Goal: Information Seeking & Learning: Learn about a topic

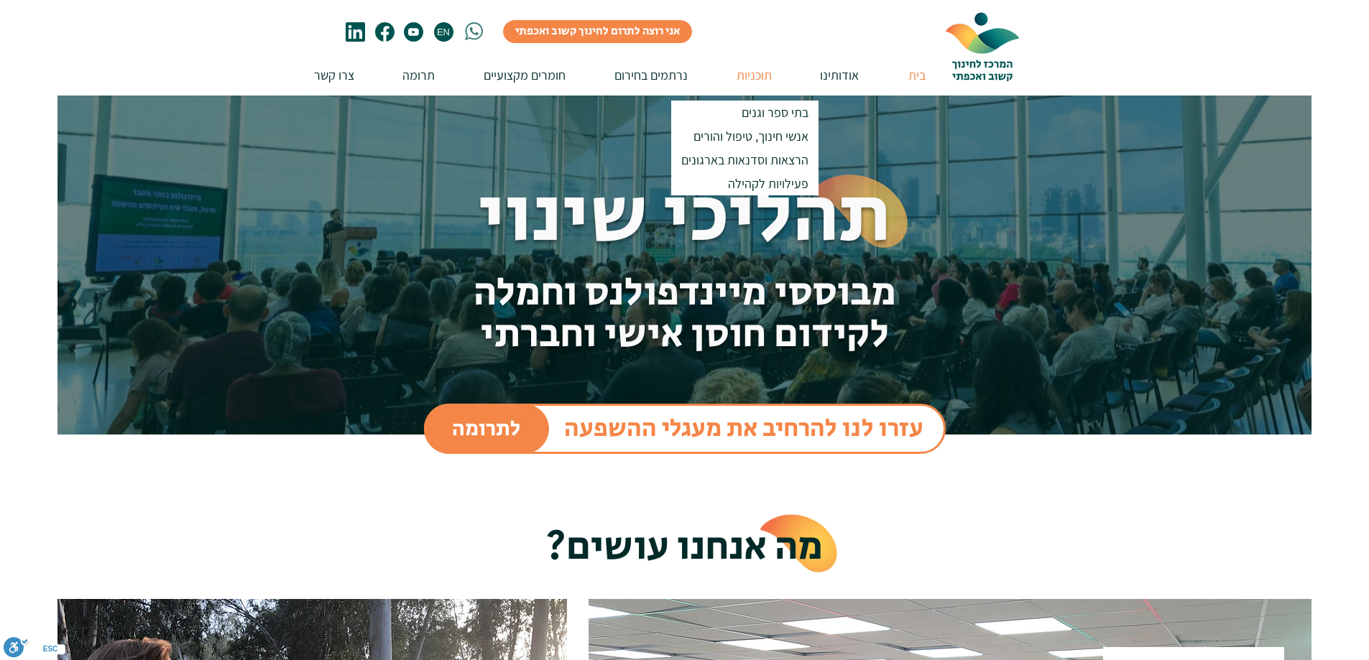
click at [754, 73] on p "תוכניות" at bounding box center [754, 75] width 50 height 41
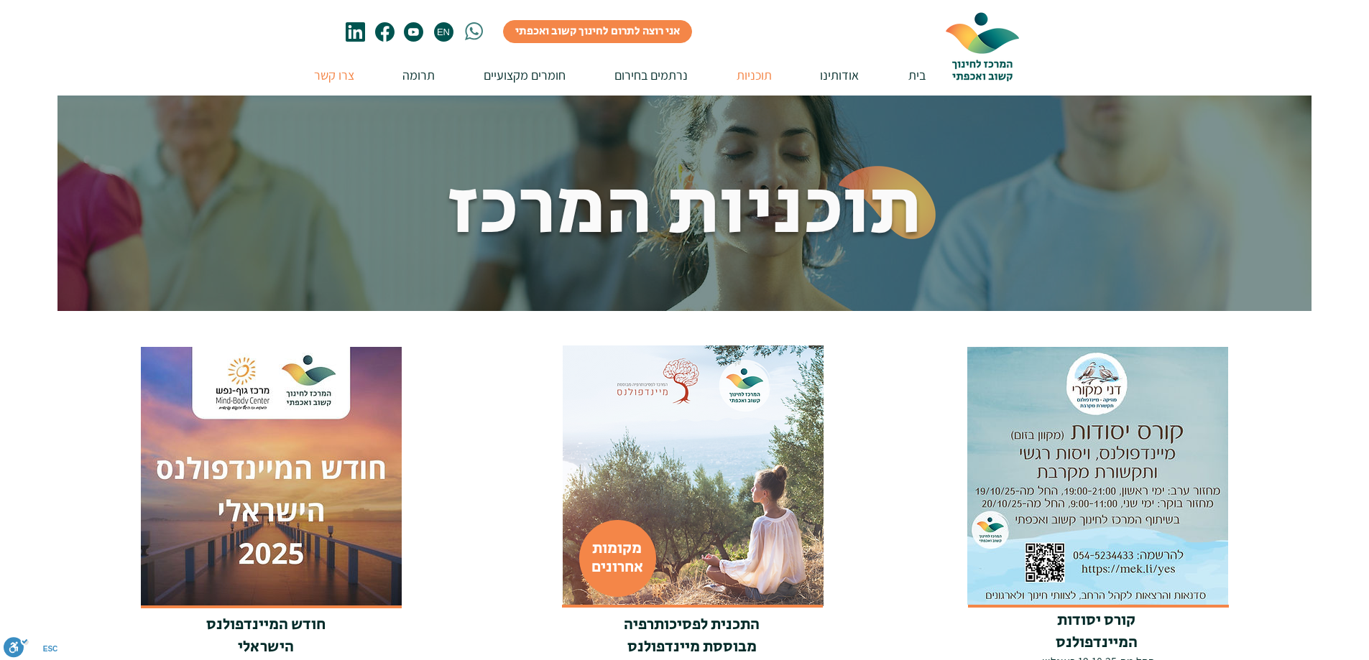
click at [320, 73] on p "צרו קשר" at bounding box center [334, 75] width 55 height 41
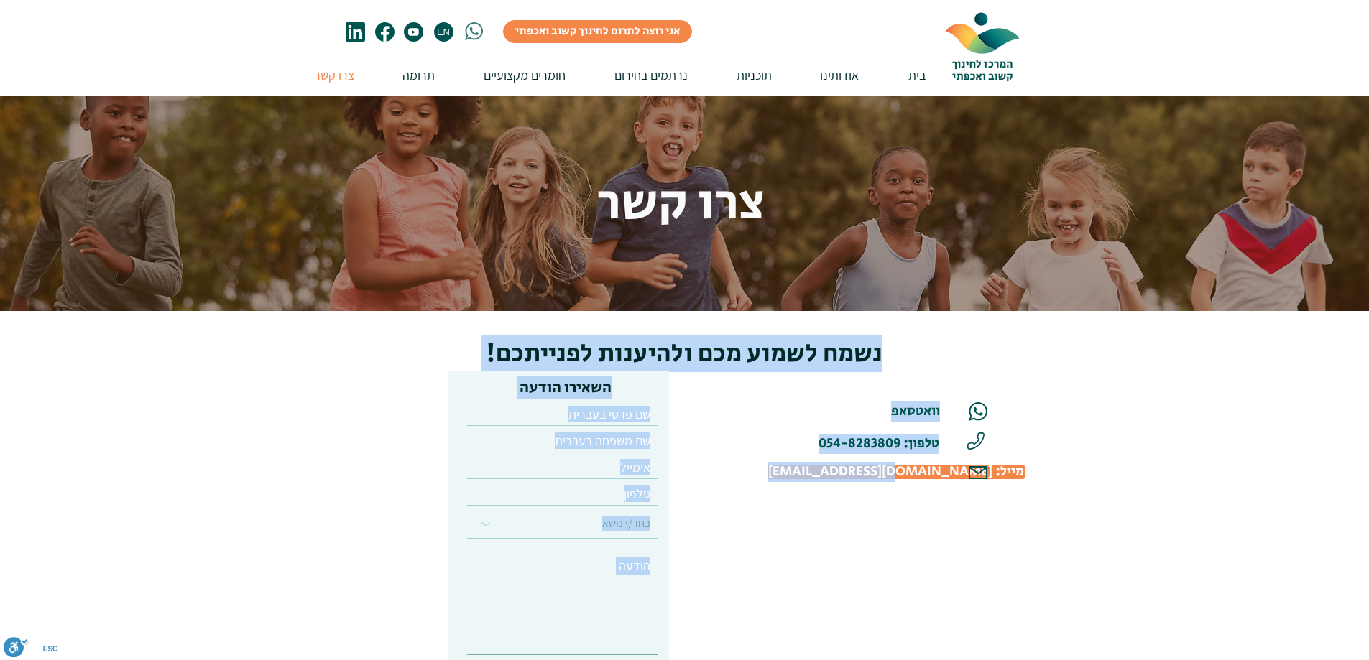
drag, startPoint x: 759, startPoint y: 484, endPoint x: 895, endPoint y: 479, distance: 136.6
click at [895, 479] on section "נשמח לשמוע מכם ולהיענות לפנייתכם! השאירו הודעה בחר/י נושא סדנת הורות קשובה השתל…" at bounding box center [684, 536] width 1369 height 451
click at [874, 582] on div at bounding box center [684, 536] width 1369 height 451
drag, startPoint x: 769, startPoint y: 479, endPoint x: 905, endPoint y: 475, distance: 136.6
click at [905, 475] on section "נשמח לשמוע מכם ולהיענות לפנייתכם! השאירו הודעה בחר/י נושא סדנת הורות קשובה השתל…" at bounding box center [684, 536] width 1369 height 451
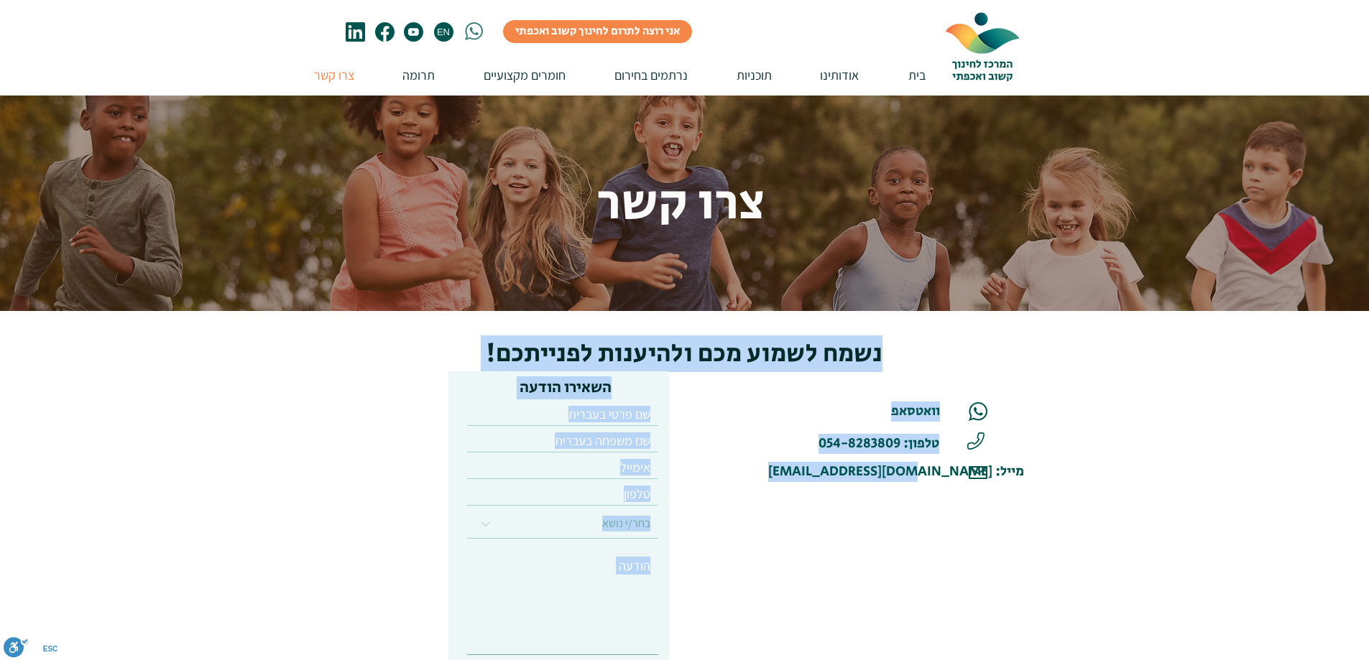
click at [776, 584] on div at bounding box center [684, 536] width 1369 height 451
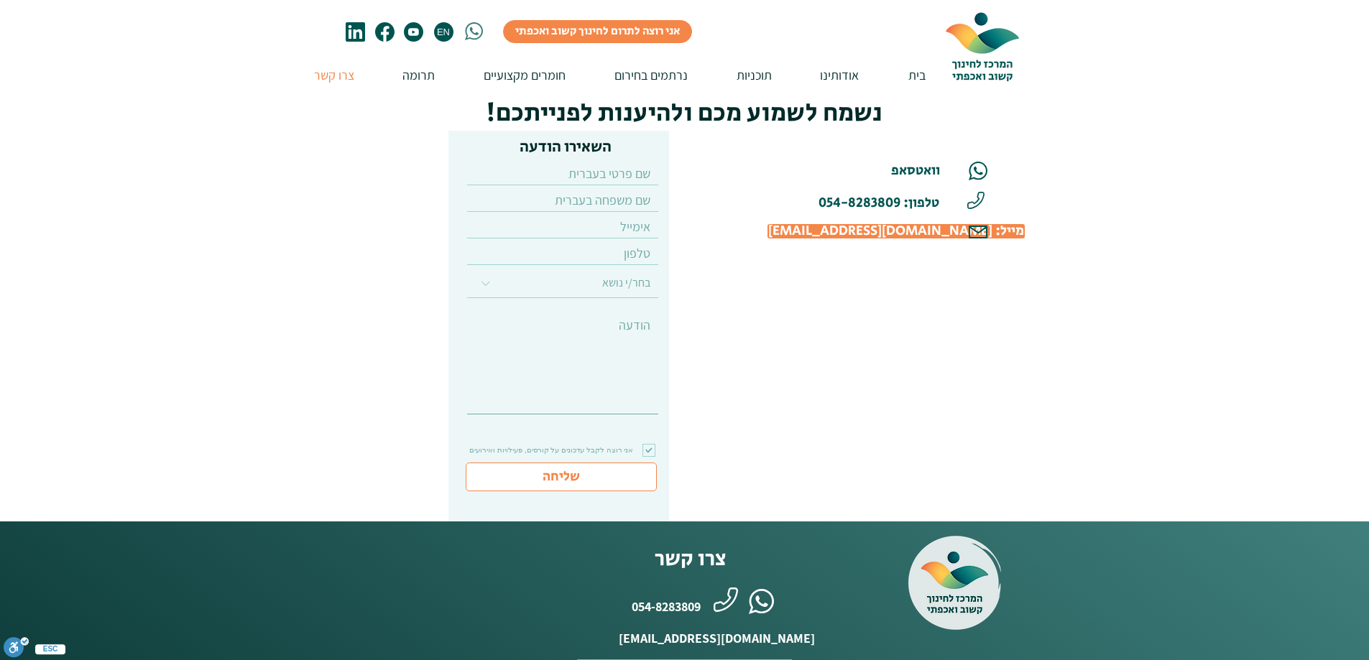
scroll to position [216, 0]
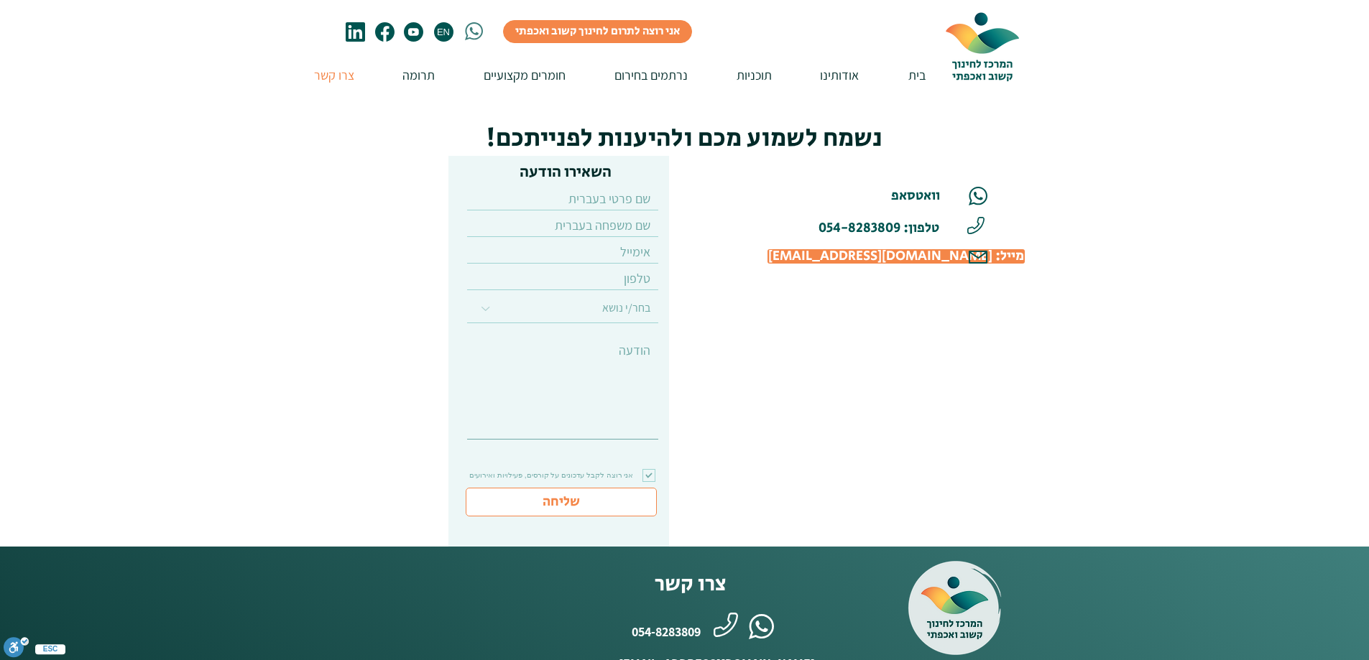
click at [897, 259] on span "[EMAIL_ADDRESS][DOMAIN_NAME] :מייל" at bounding box center [896, 256] width 256 height 19
click at [984, 49] on img at bounding box center [982, 45] width 108 height 91
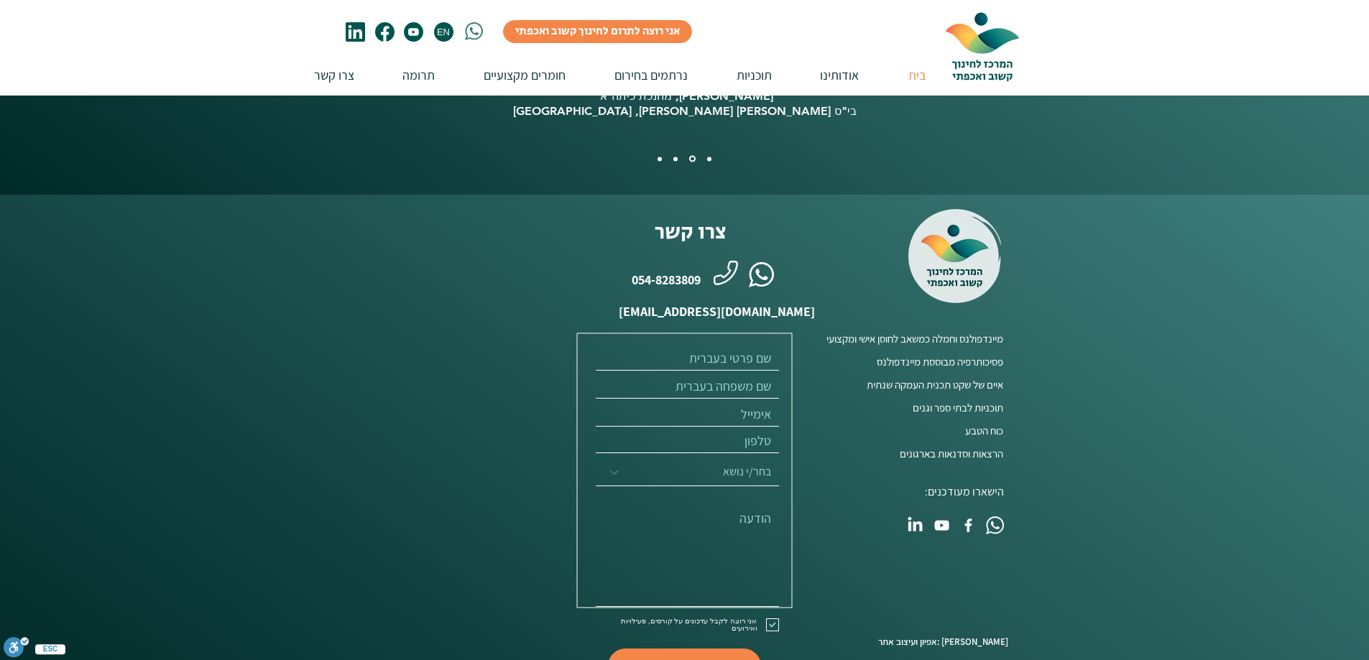
scroll to position [3580, 0]
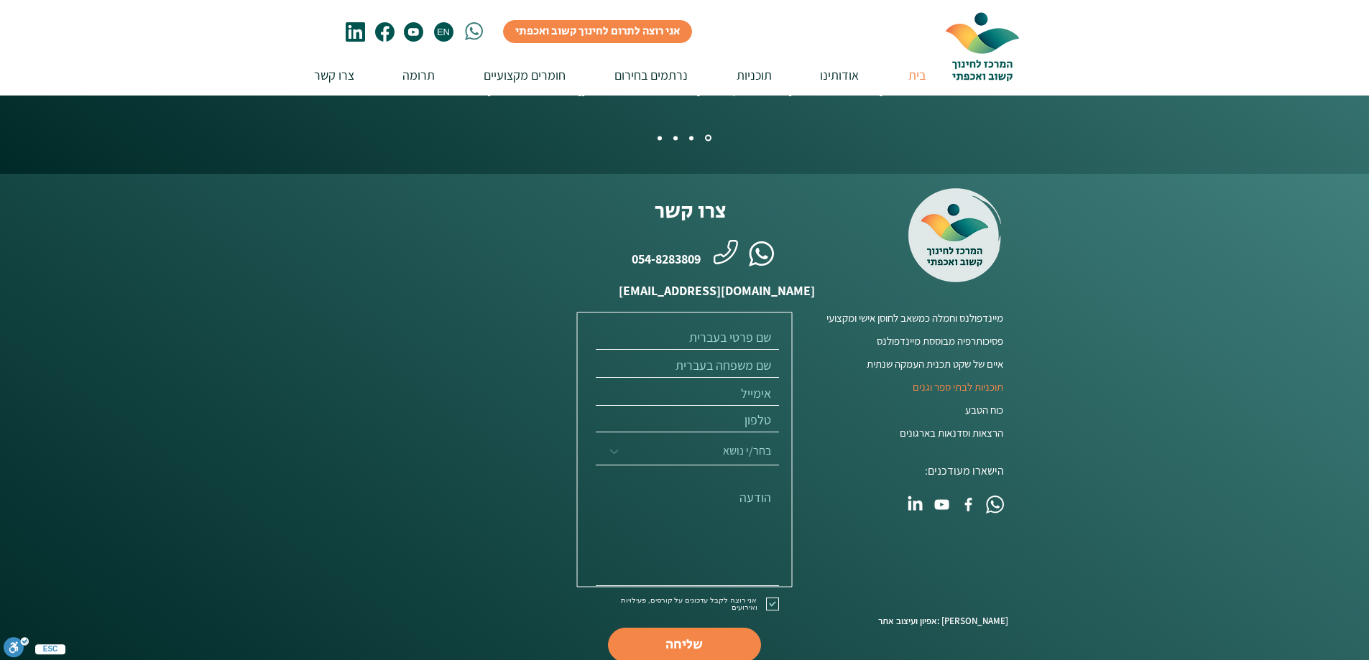
click at [1002, 379] on span "תוכניות לבתי ספר וגנים" at bounding box center [958, 386] width 91 height 15
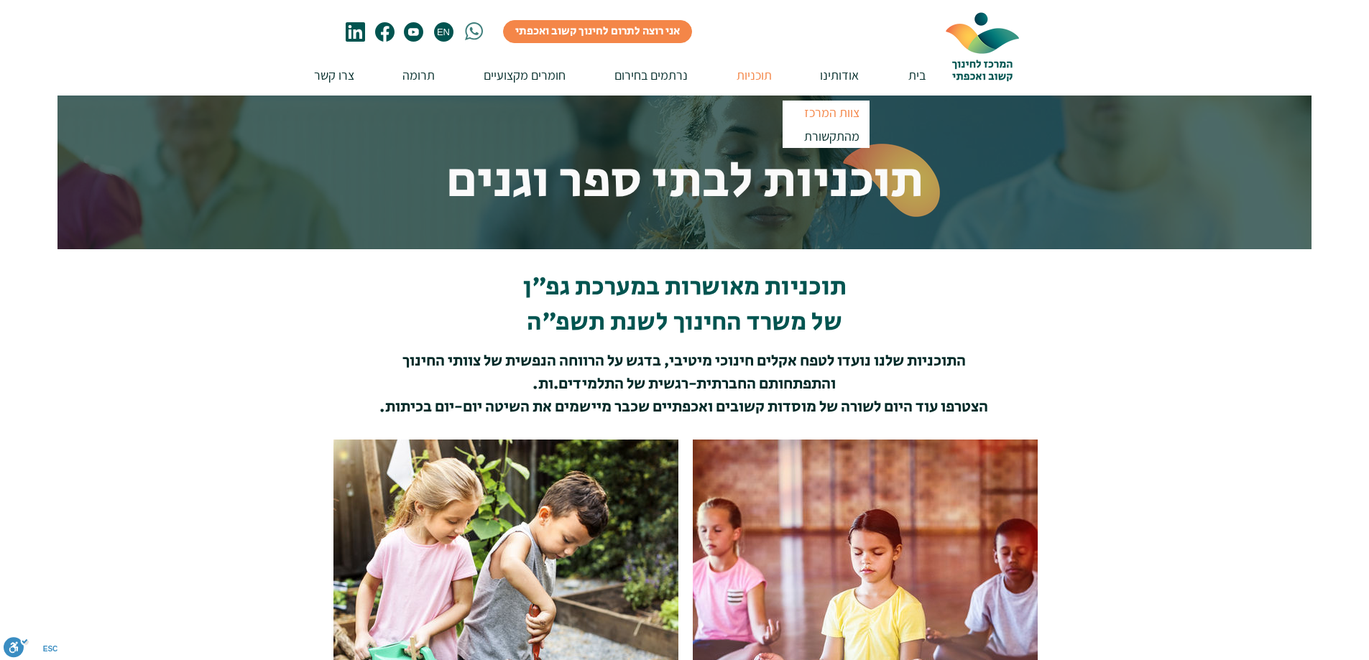
click at [836, 113] on p "צוות המרכז" at bounding box center [832, 113] width 68 height 24
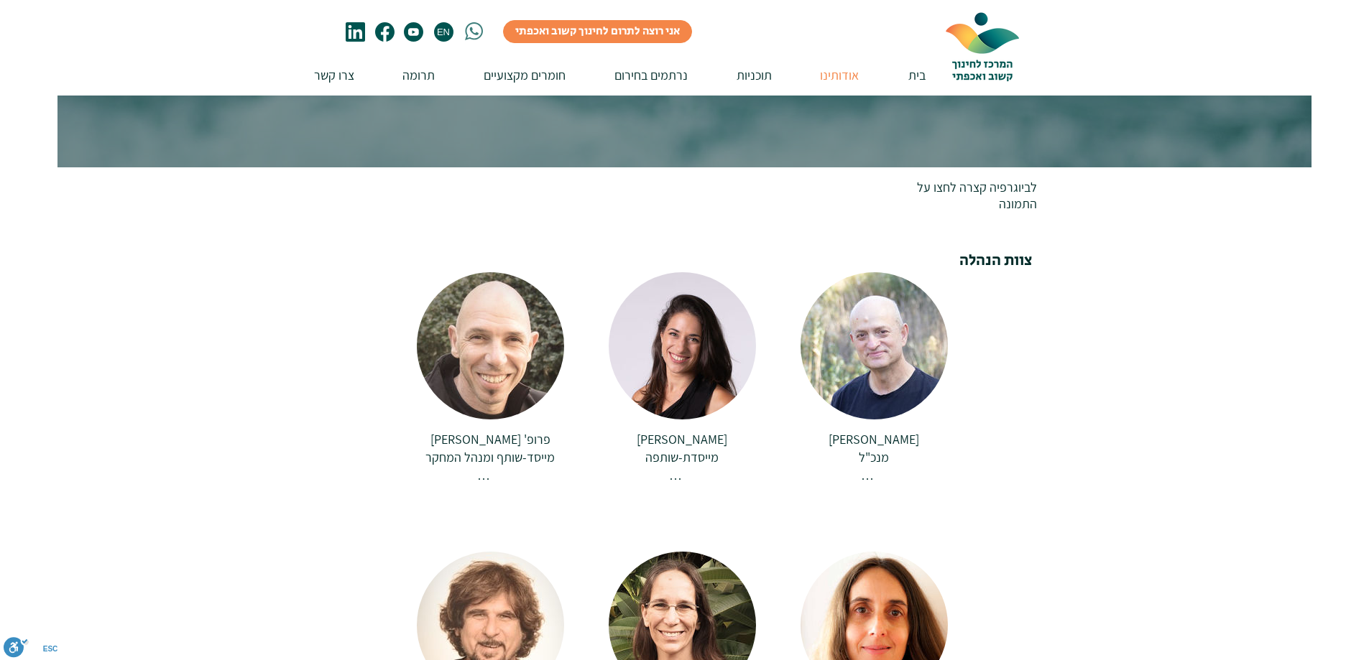
scroll to position [216, 0]
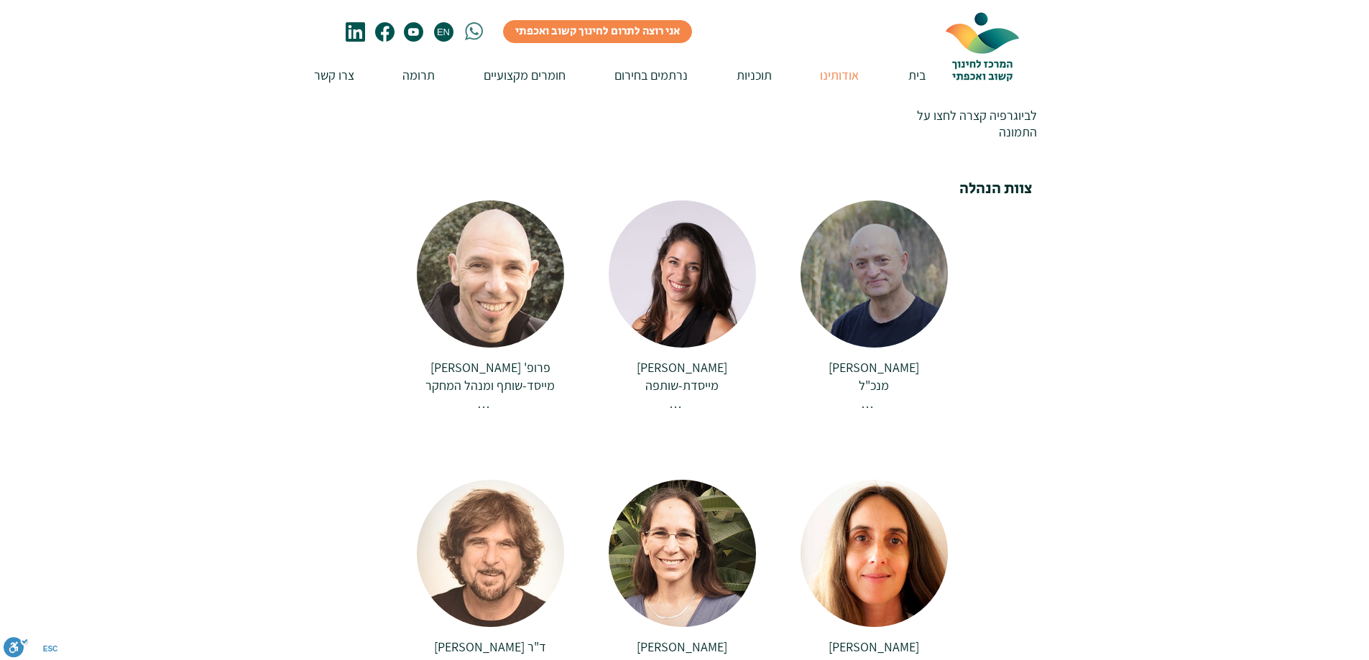
click at [846, 254] on div at bounding box center [873, 273] width 147 height 147
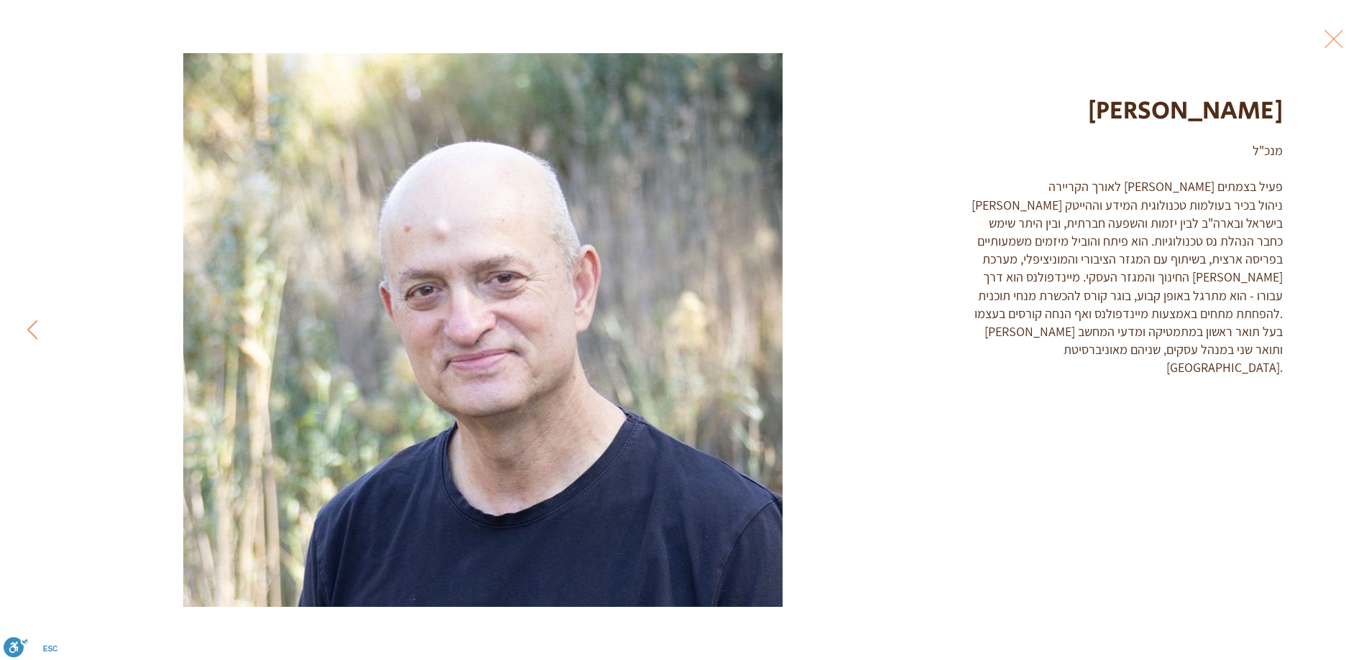
click at [1329, 42] on button "Exit expand mode" at bounding box center [1333, 38] width 27 height 32
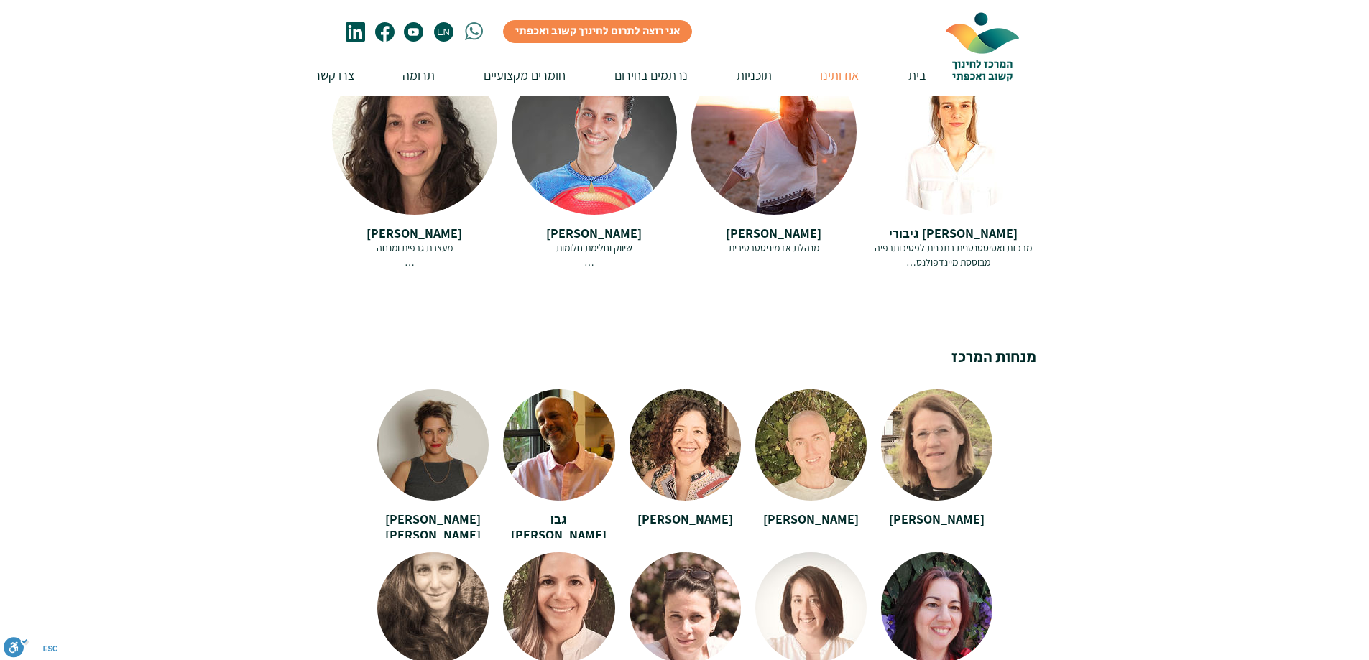
scroll to position [2137, 0]
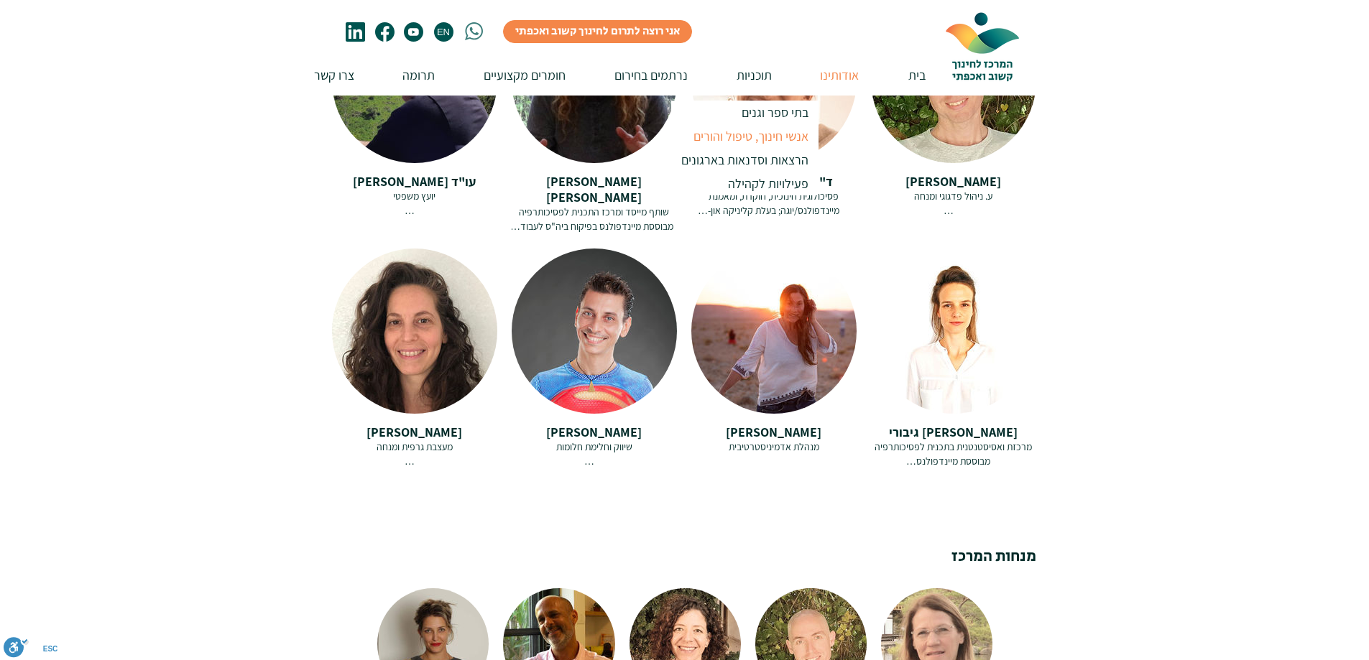
click at [756, 133] on p "אנשי חינוך, טיפול והורים" at bounding box center [751, 136] width 128 height 24
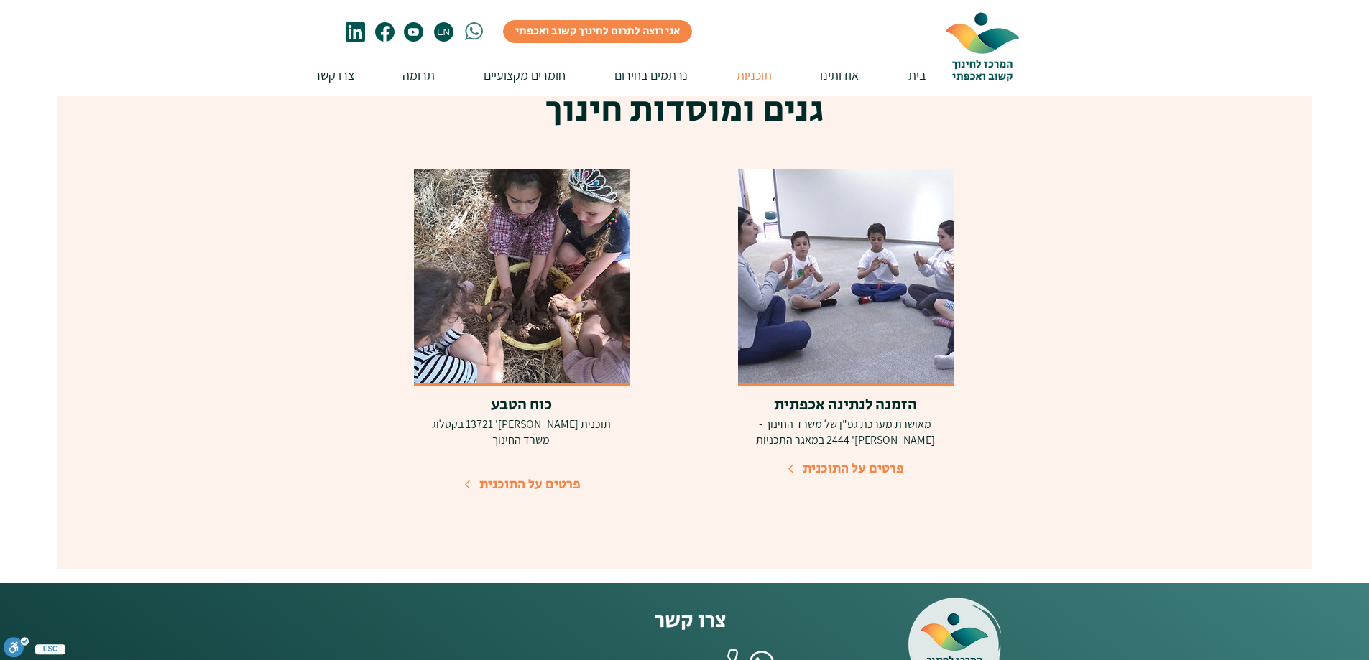
scroll to position [719, 0]
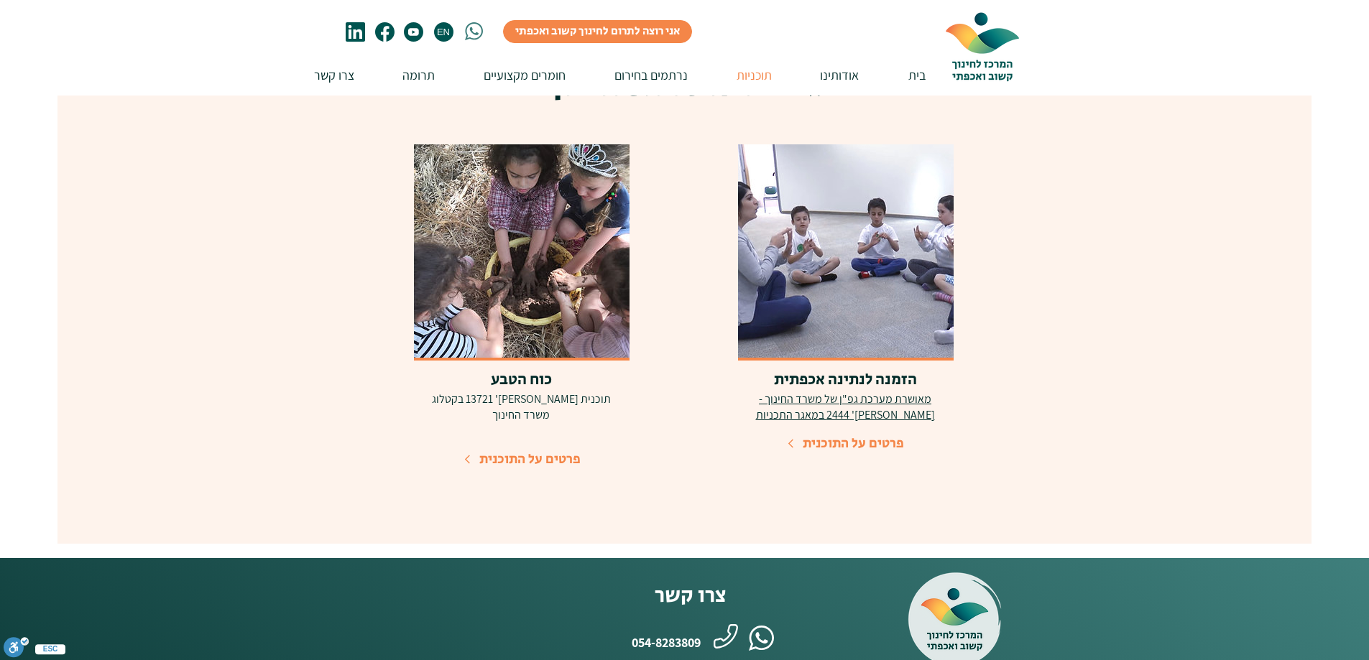
click at [530, 450] on span "פרטים על התוכנית" at bounding box center [529, 459] width 101 height 19
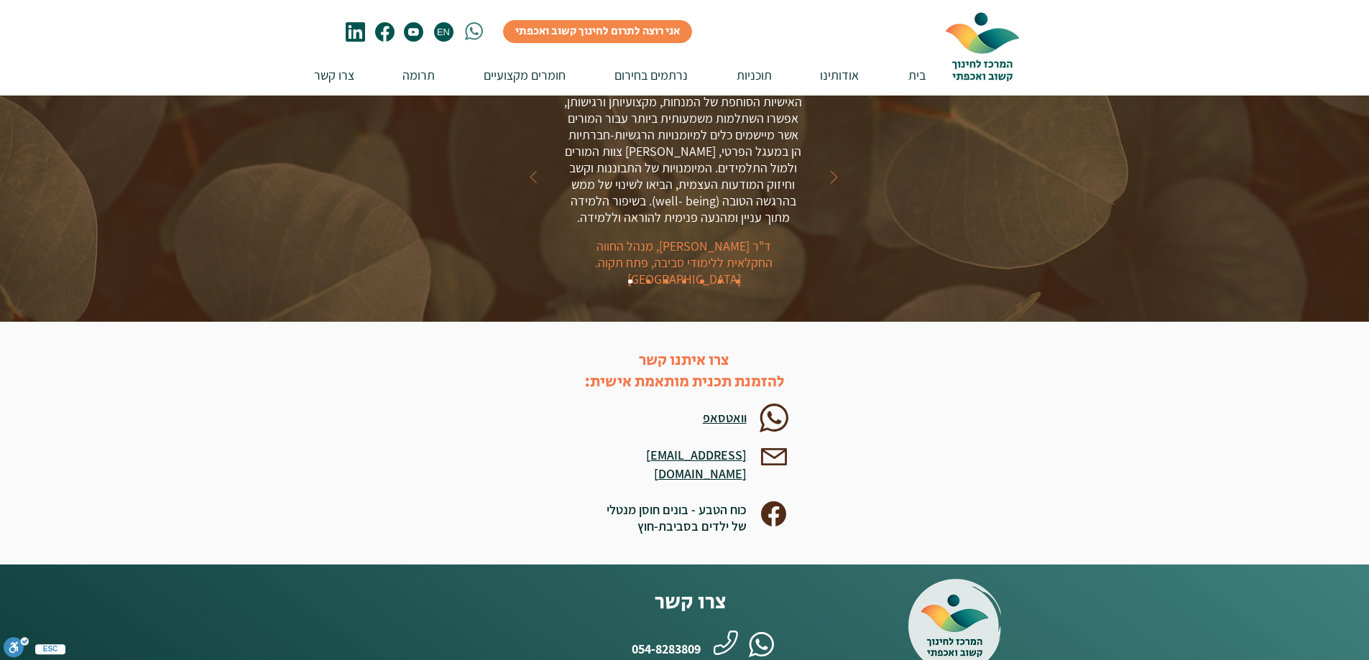
scroll to position [4383, 0]
